Goal: Task Accomplishment & Management: Use online tool/utility

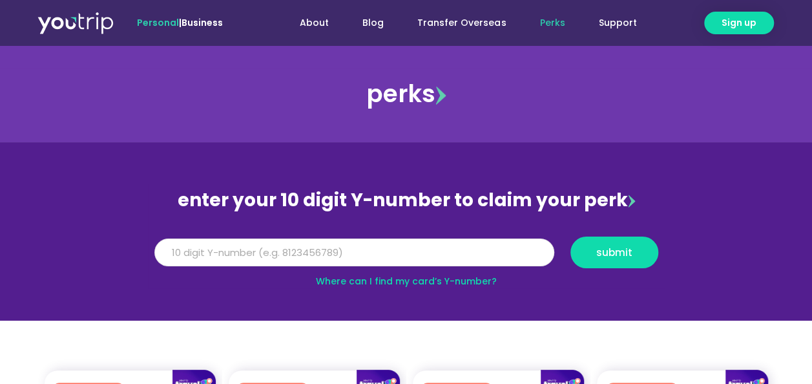
click at [381, 253] on input "Y Number" at bounding box center [354, 252] width 400 height 28
click at [358, 280] on link "Where can I find my card’s Y-number?" at bounding box center [406, 281] width 181 height 13
click at [464, 286] on link "Where can I find my card’s Y-number?" at bounding box center [406, 281] width 181 height 13
click at [334, 259] on input "Y Number" at bounding box center [354, 252] width 400 height 28
click at [615, 199] on div "enter your 10 digit Y-number to claim your perk" at bounding box center [406, 201] width 517 height 34
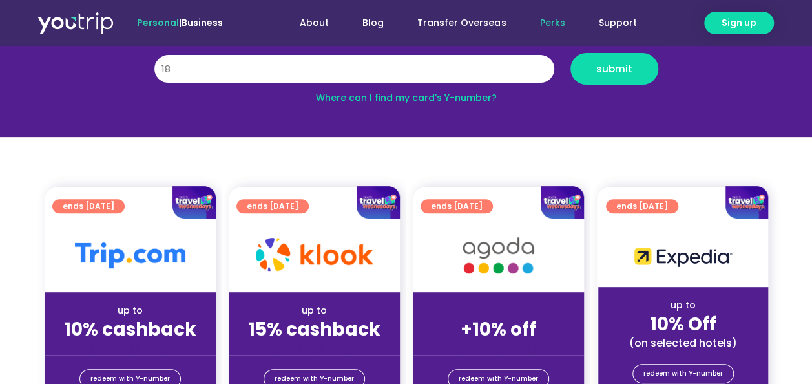
scroll to position [194, 0]
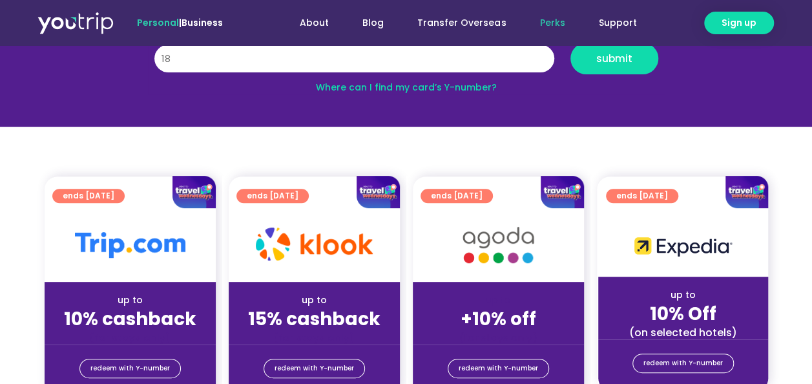
click at [458, 87] on link "Where can I find my card’s Y-number?" at bounding box center [406, 87] width 181 height 13
click at [433, 79] on div "Y Number 18 submit" at bounding box center [406, 63] width 520 height 41
click at [429, 83] on link "Where can I find my card’s Y-number?" at bounding box center [406, 87] width 181 height 13
click at [271, 61] on input "18" at bounding box center [354, 59] width 400 height 28
type input "1861910422"
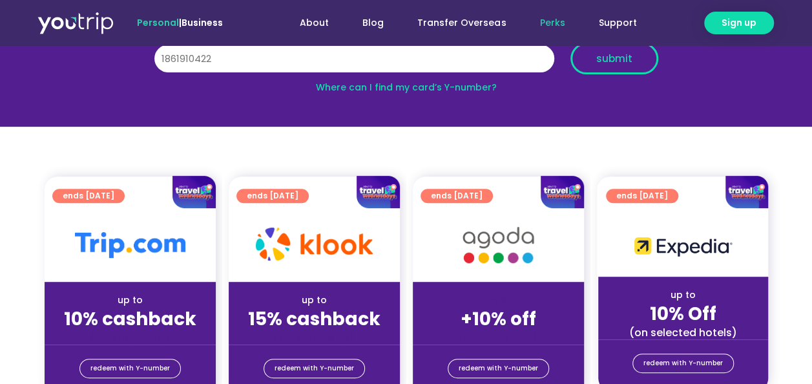
click at [641, 55] on span "submit" at bounding box center [615, 59] width 66 height 10
